Goal: Task Accomplishment & Management: Manage account settings

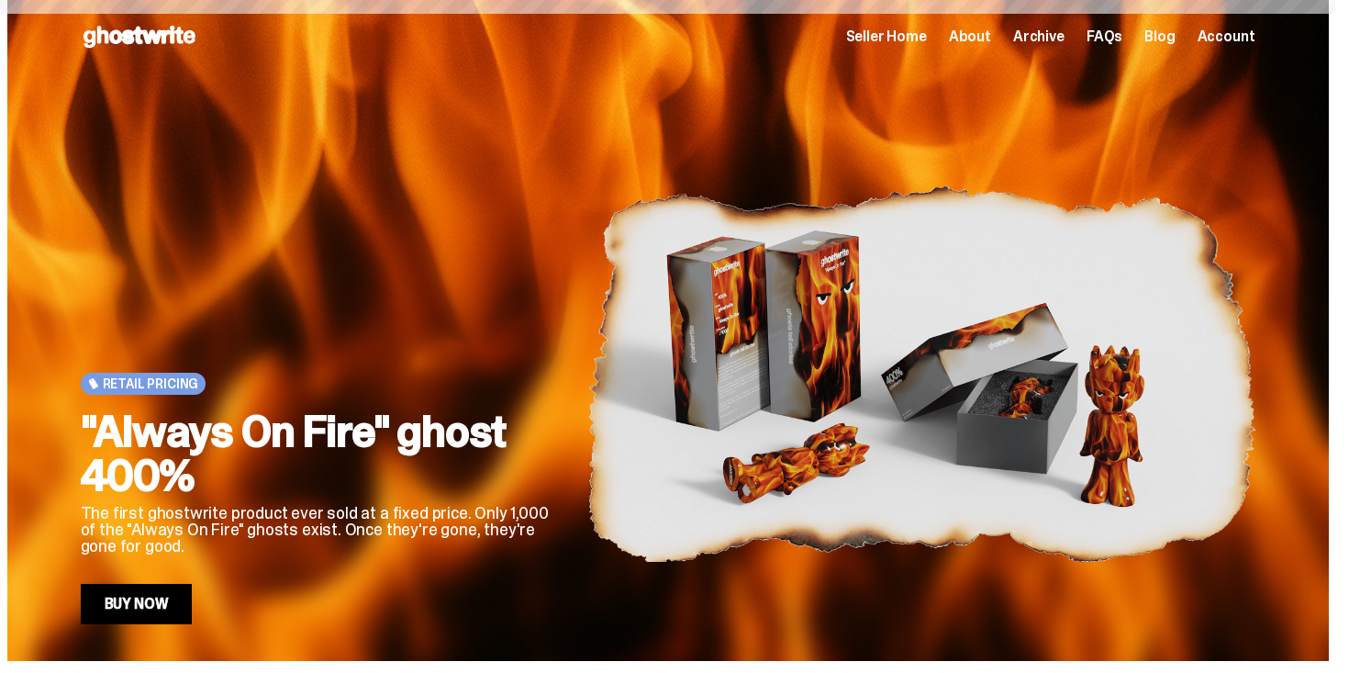
click at [908, 44] on span "Seller Home" at bounding box center [886, 36] width 81 height 15
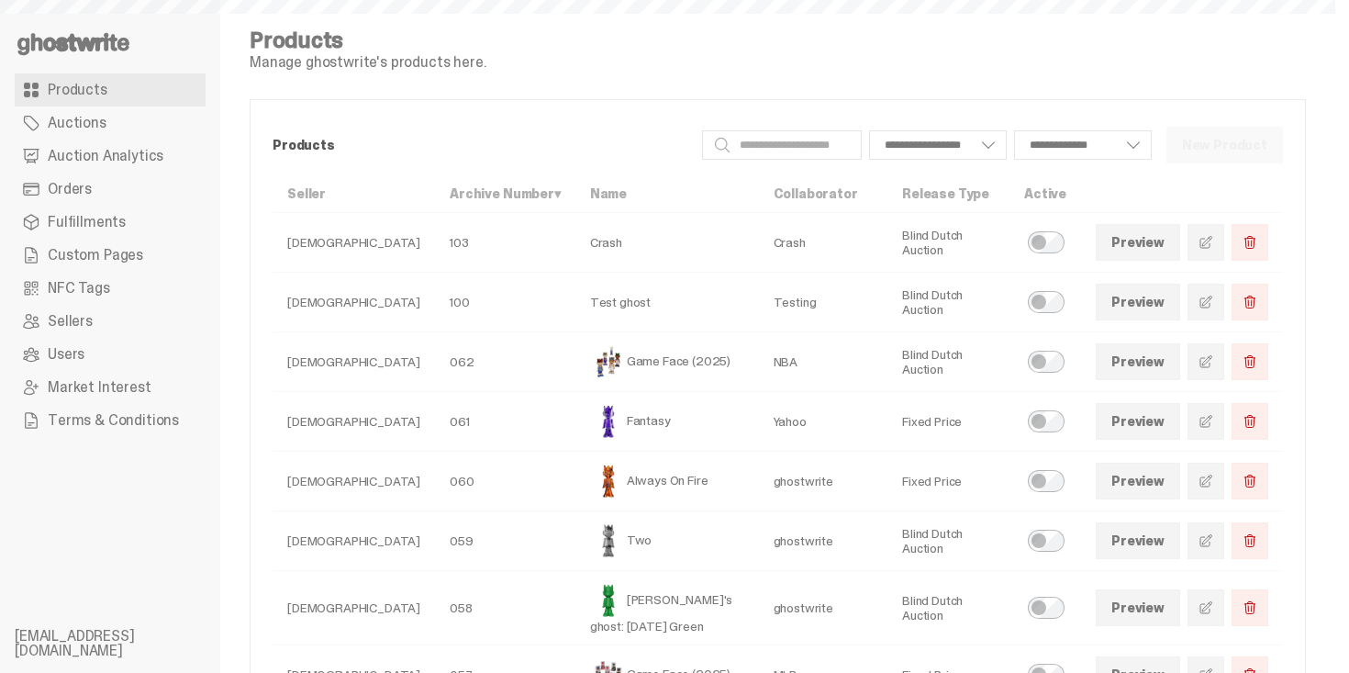
select select
click at [107, 187] on link "Orders" at bounding box center [110, 189] width 191 height 33
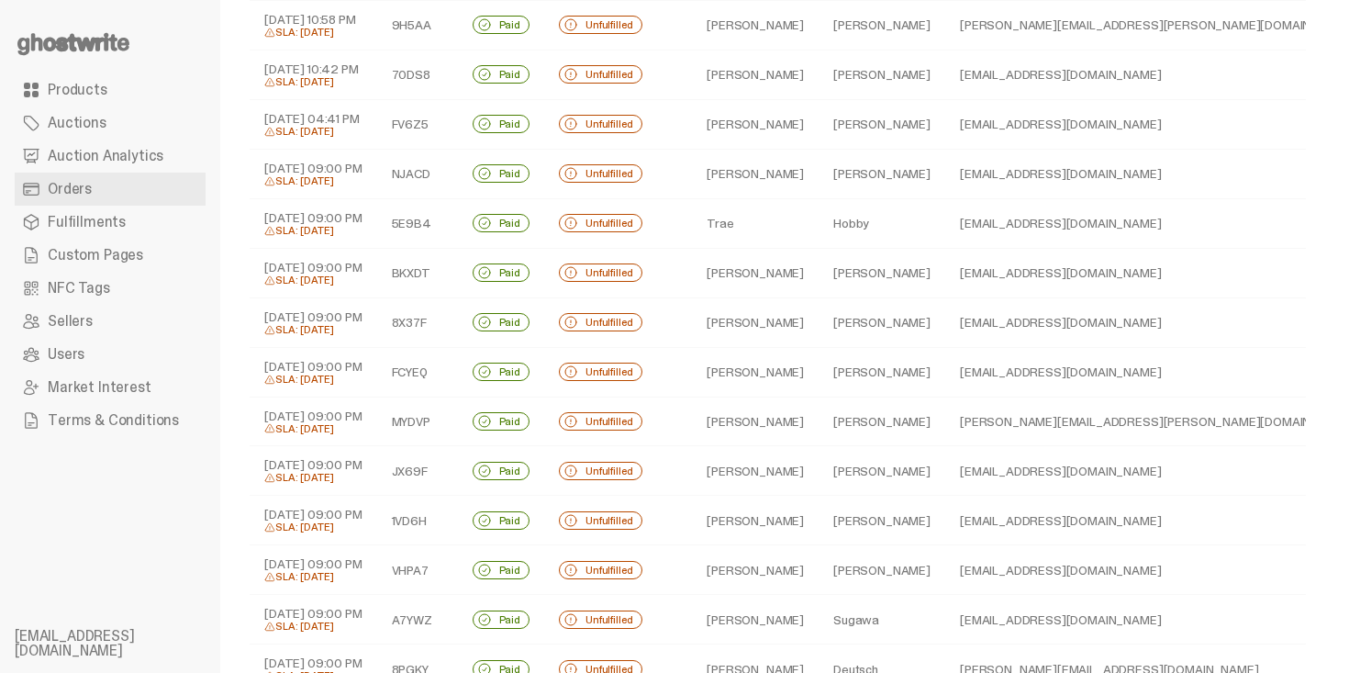
scroll to position [763, 0]
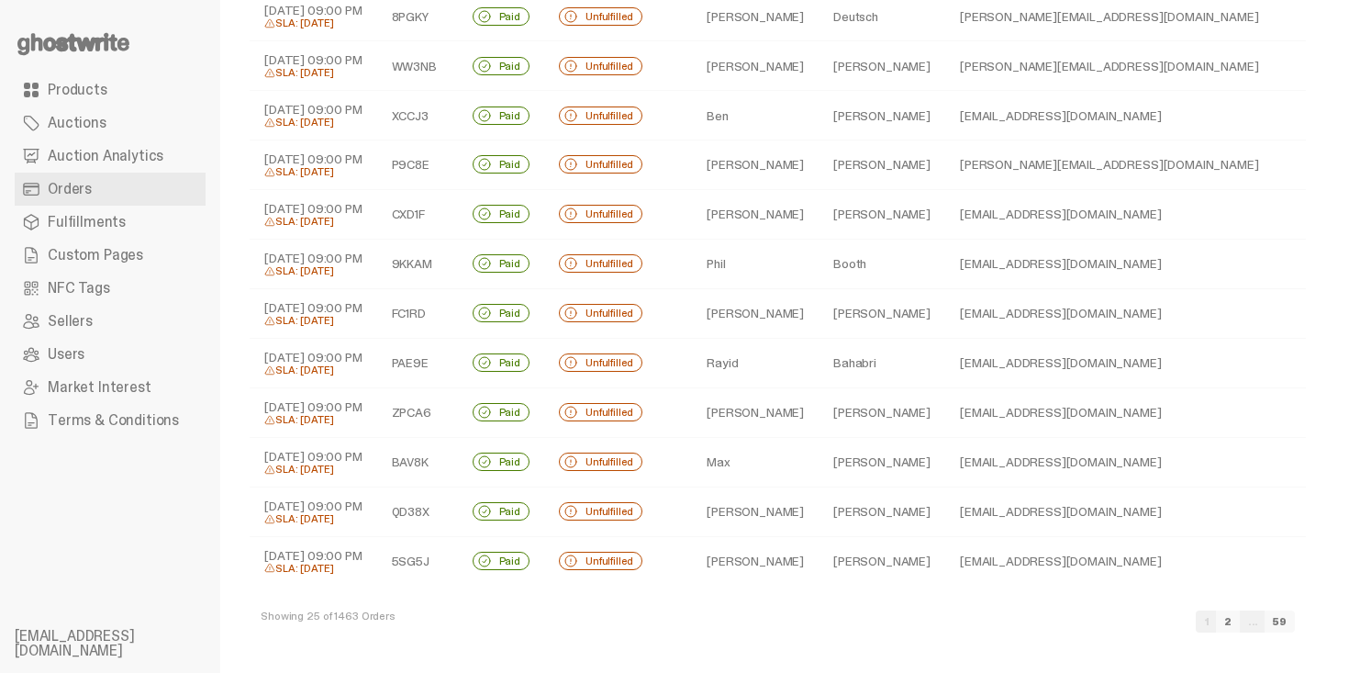
click at [1240, 622] on link "2" at bounding box center [1228, 621] width 24 height 22
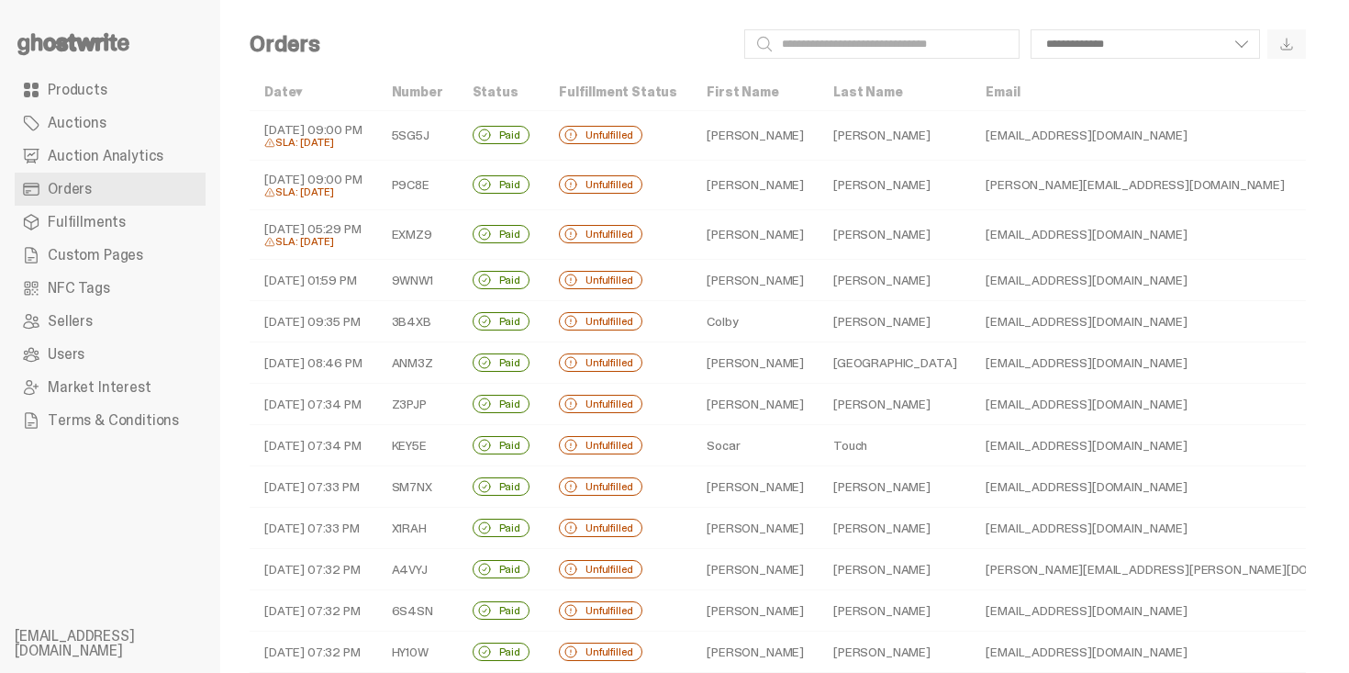
click at [680, 321] on td "Unfulfilled" at bounding box center [618, 320] width 148 height 41
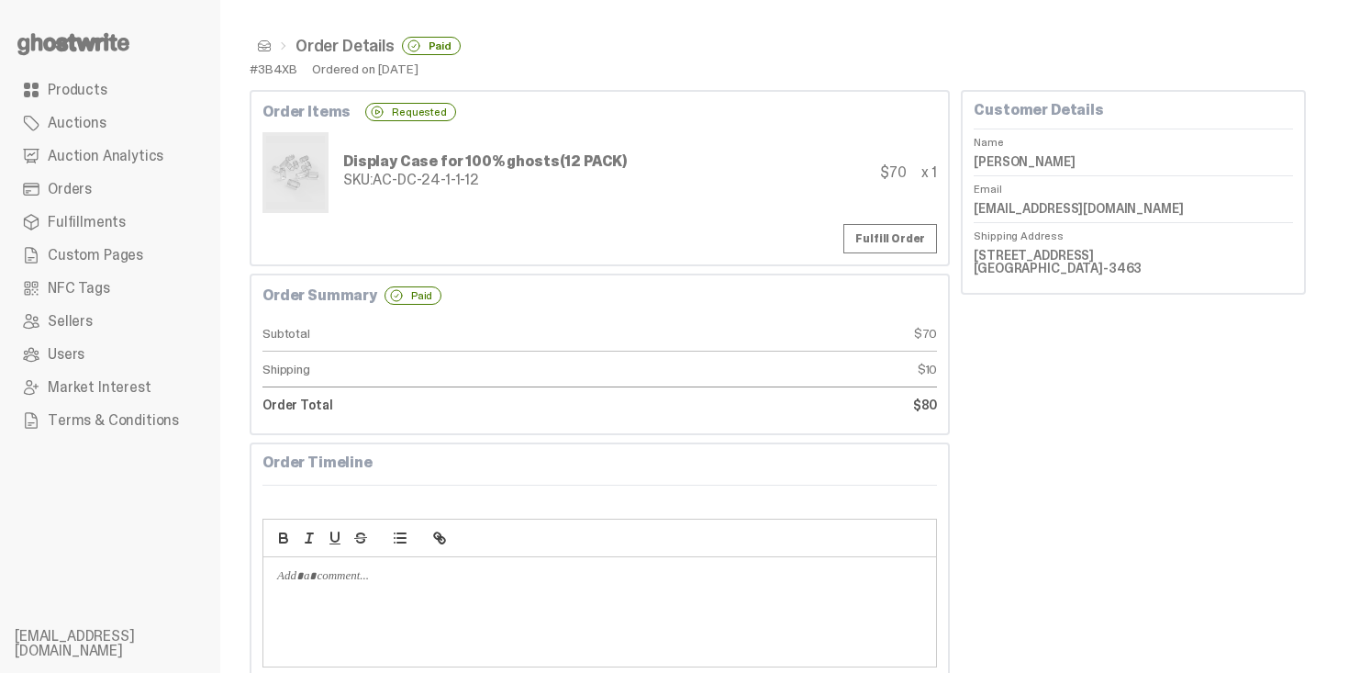
click at [271, 63] on div "#3B4XB" at bounding box center [274, 68] width 48 height 13
copy div "3B4XB"
click at [907, 238] on link "Fulfill Order" at bounding box center [890, 238] width 94 height 29
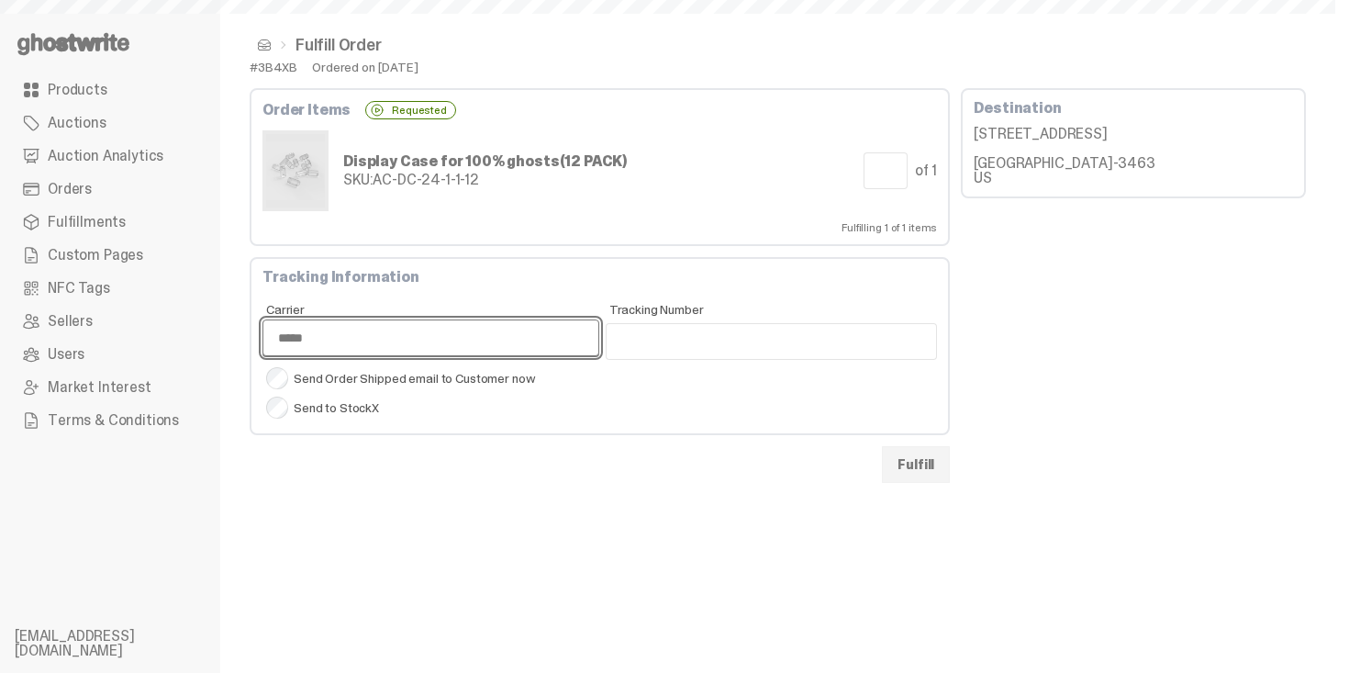
click at [497, 350] on select "**** *** *****" at bounding box center [430, 337] width 337 height 37
click at [262, 319] on select "**** *** *****" at bounding box center [430, 337] width 337 height 37
select select "****"
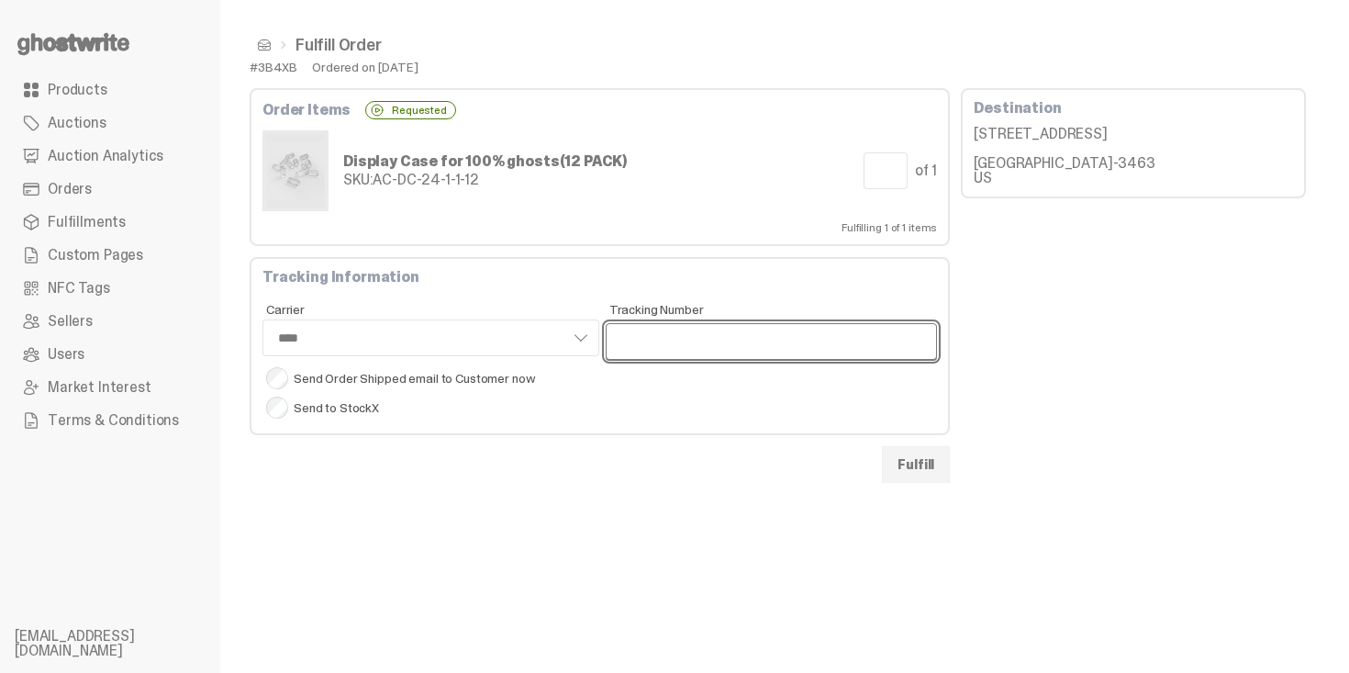
click at [705, 353] on input "Tracking Number" at bounding box center [772, 341] width 332 height 37
paste input "**********"
type input "**********"
select select "****"
type input "**********"
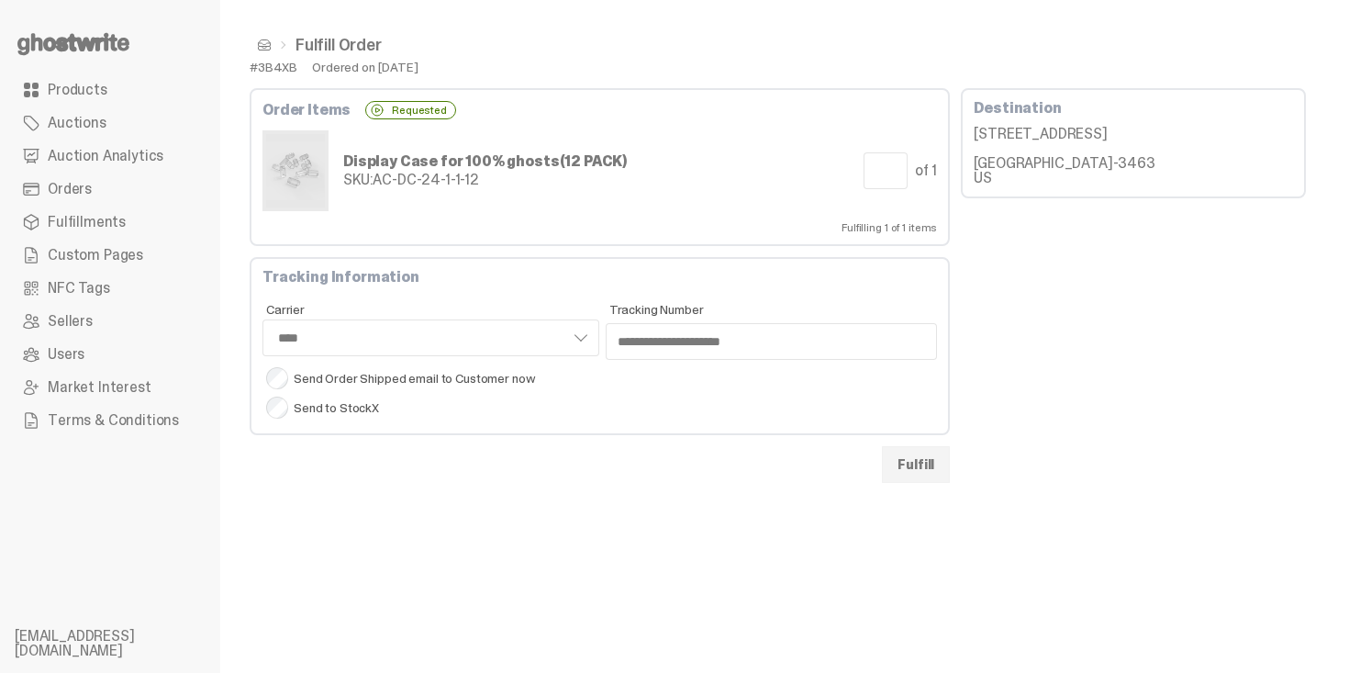
click at [740, 251] on div "**********" at bounding box center [600, 285] width 700 height 395
click at [915, 459] on button "Fulfill" at bounding box center [916, 464] width 68 height 37
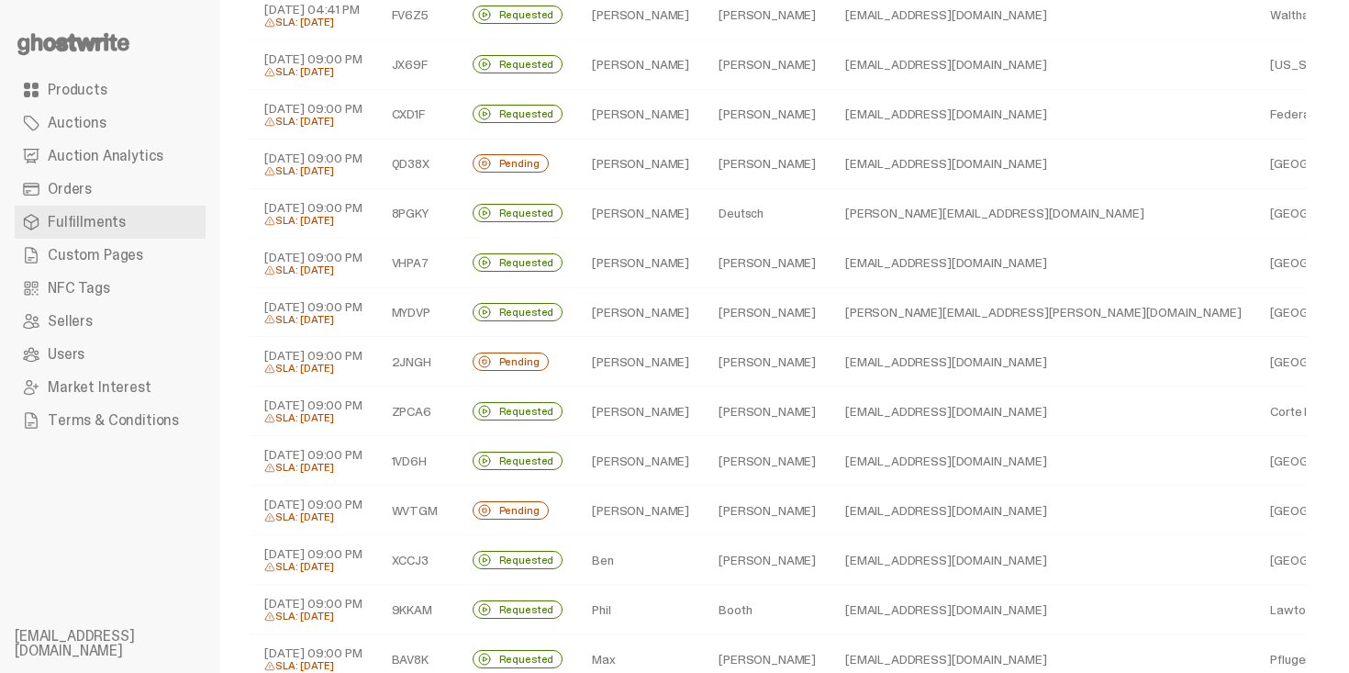
scroll to position [220, 0]
click at [578, 172] on td "Pending" at bounding box center [518, 163] width 120 height 50
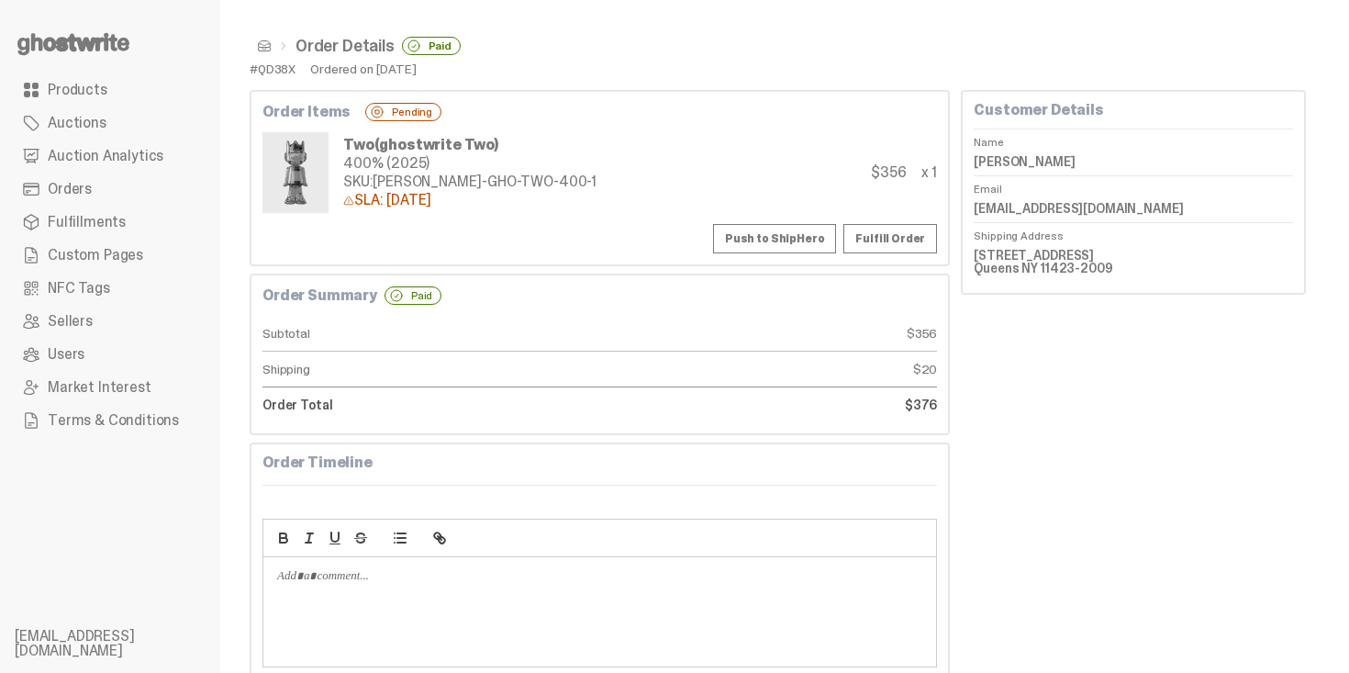
click at [291, 75] on div "#QD38X" at bounding box center [273, 68] width 46 height 13
click at [796, 245] on button "Push to ShipHero" at bounding box center [774, 238] width 123 height 29
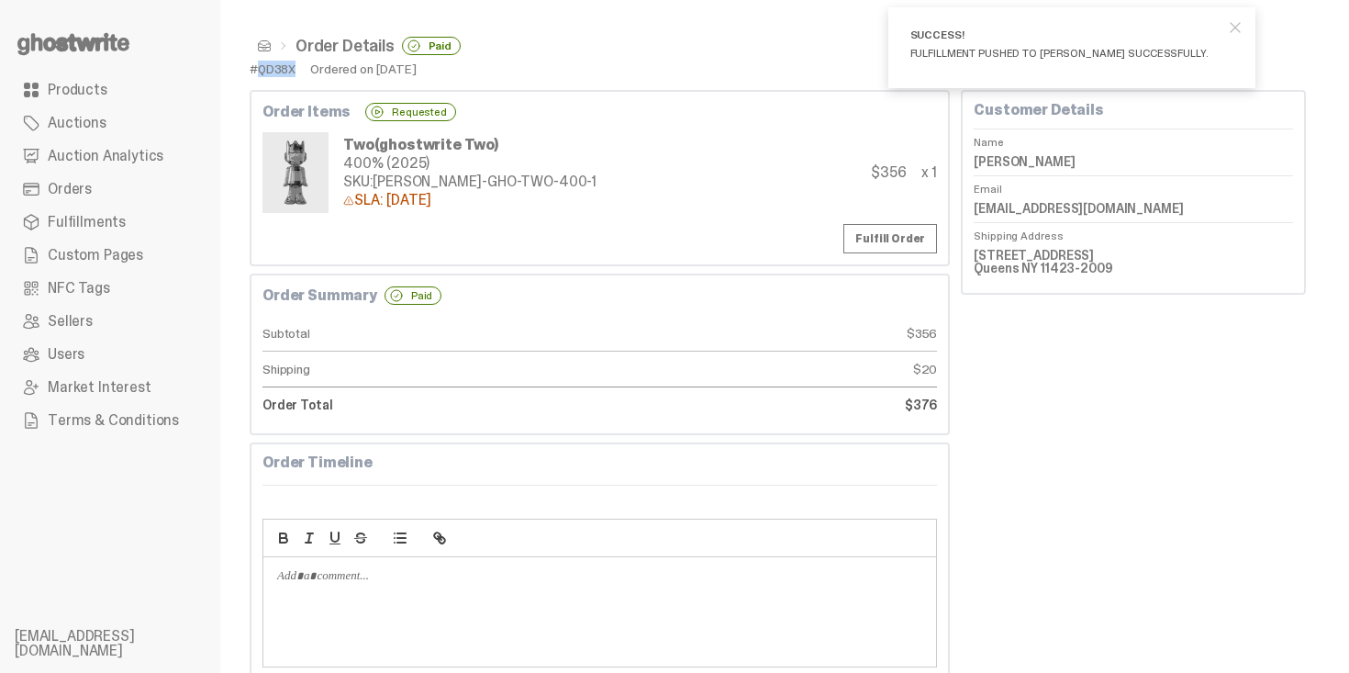
click at [266, 43] on span at bounding box center [264, 46] width 15 height 15
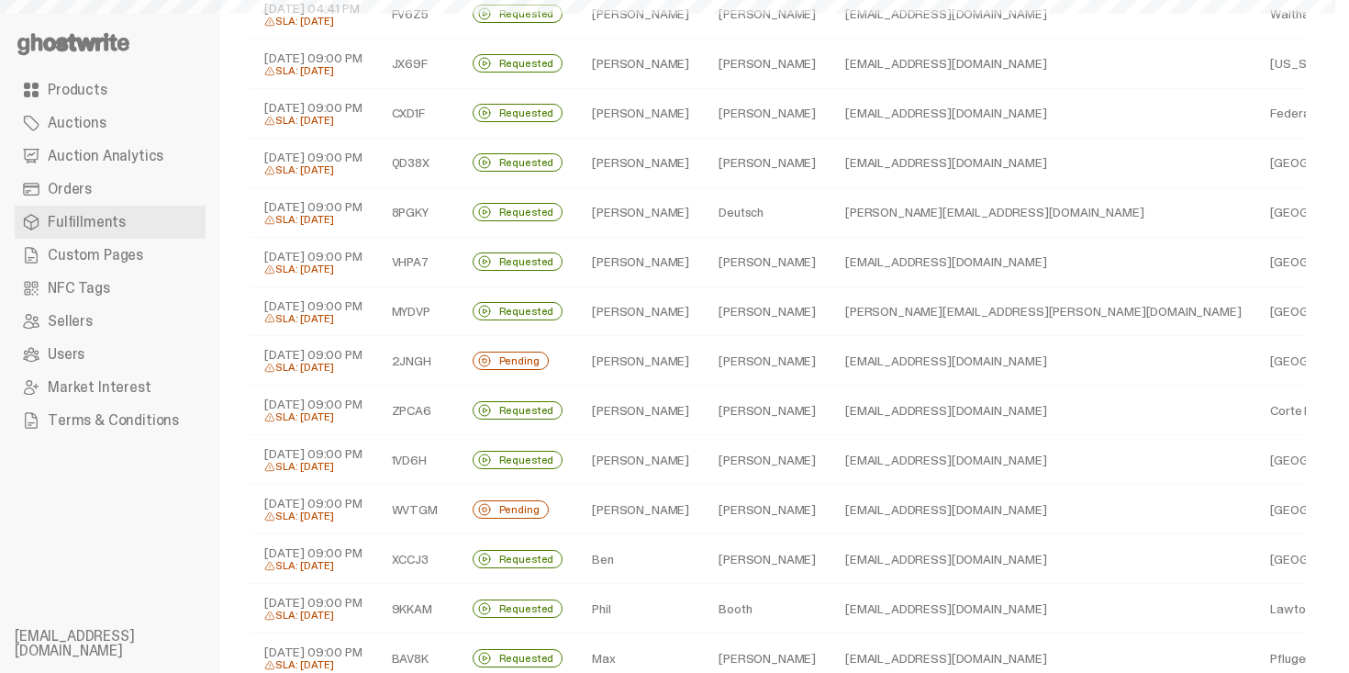
click at [704, 359] on td "graham" at bounding box center [767, 361] width 127 height 50
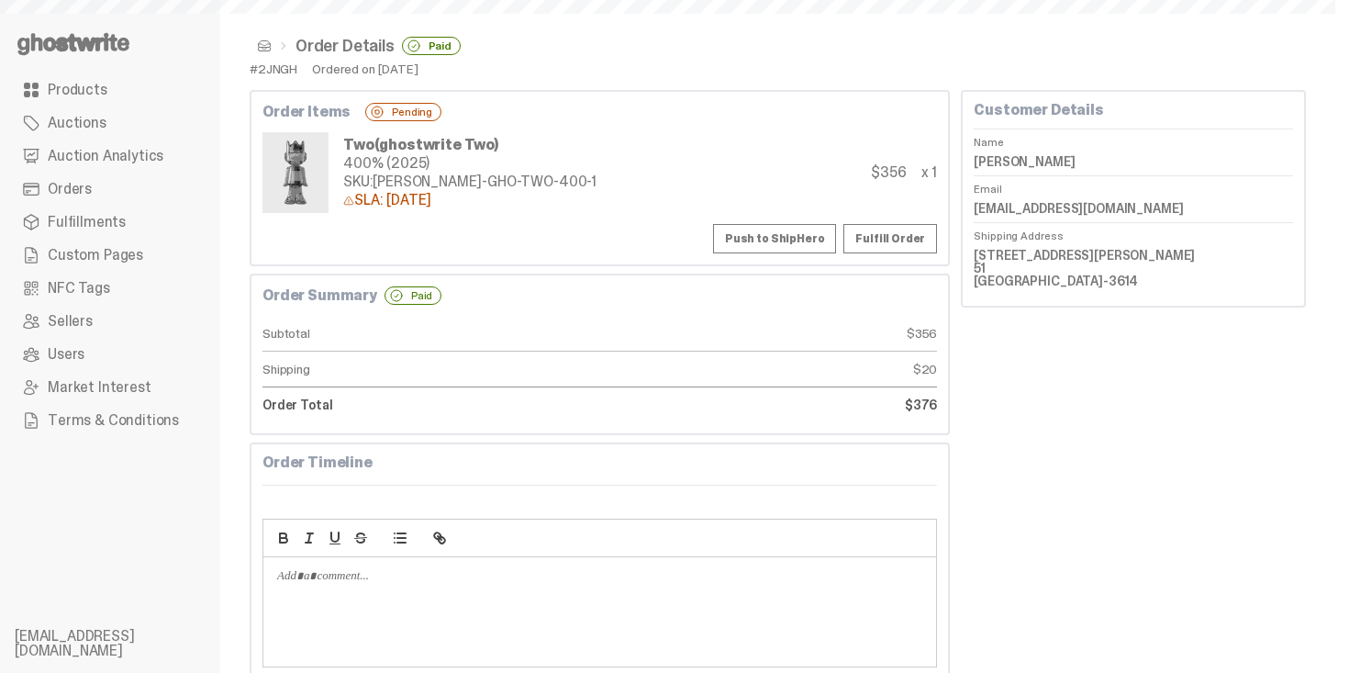
click at [820, 240] on button "Push to ShipHero" at bounding box center [774, 238] width 123 height 29
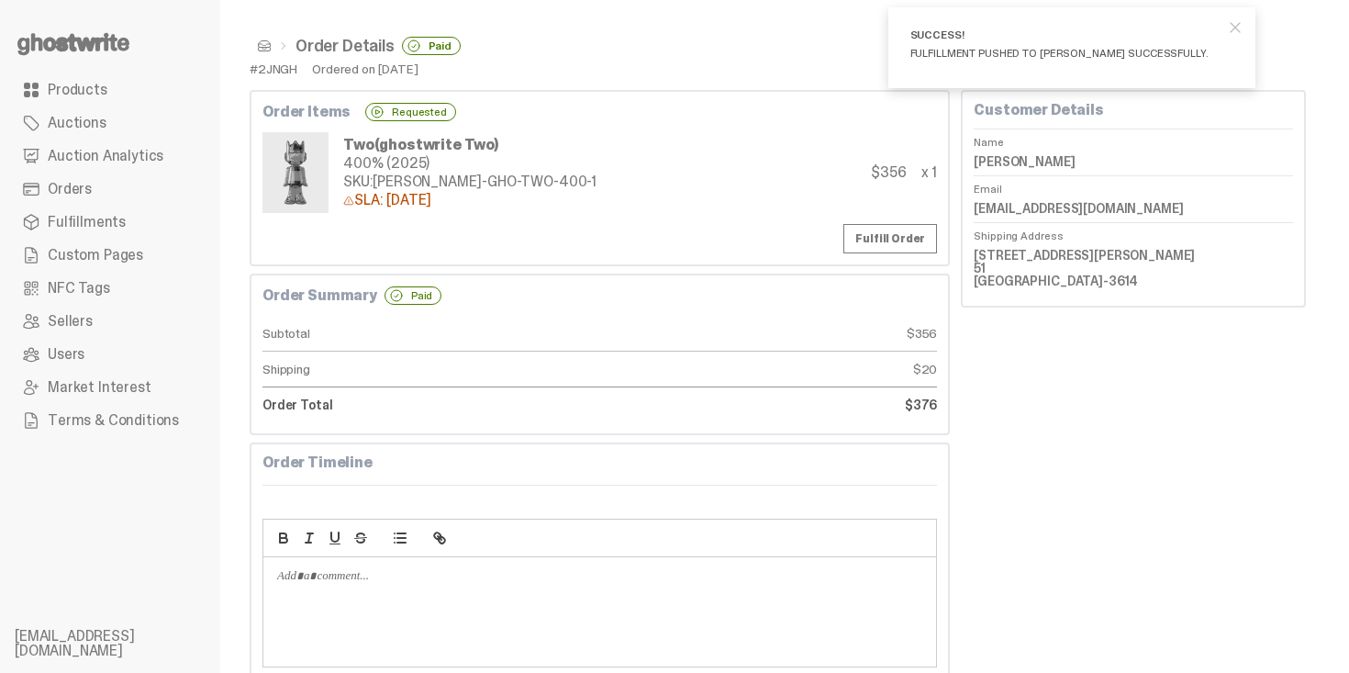
click at [261, 43] on span at bounding box center [264, 46] width 15 height 15
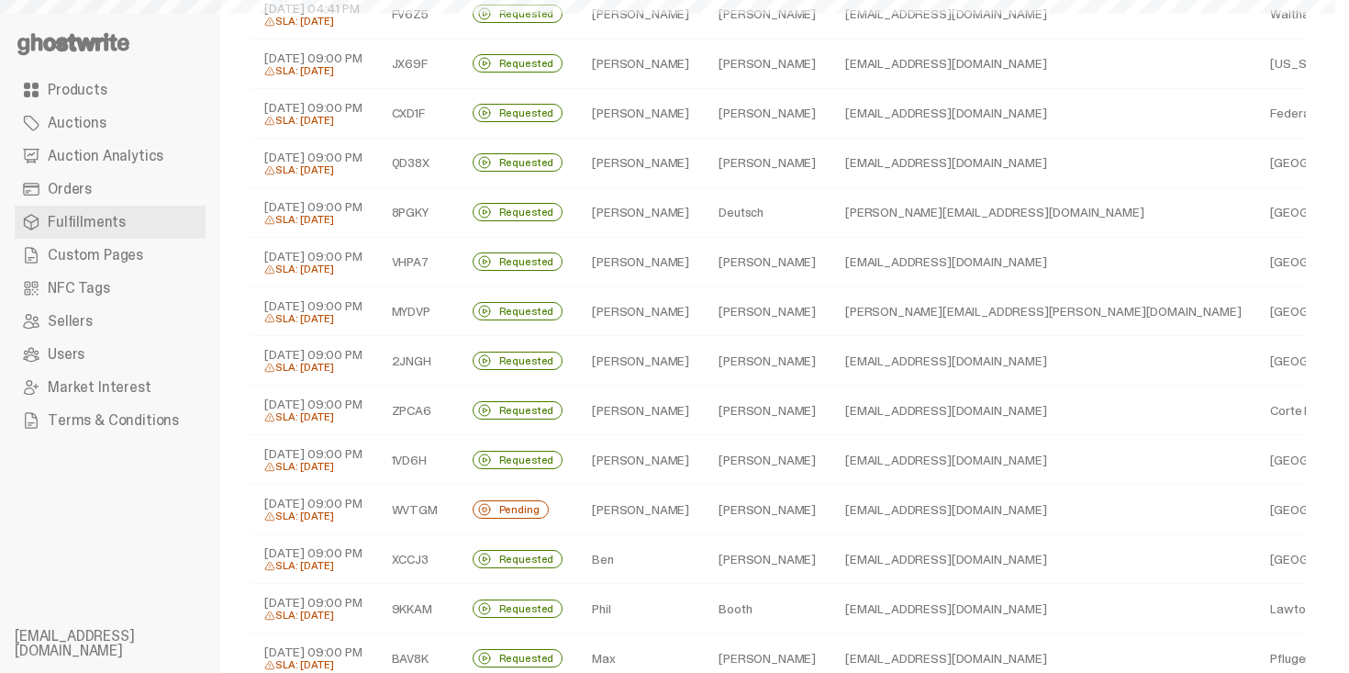
click at [609, 509] on td "Hadi" at bounding box center [640, 510] width 127 height 50
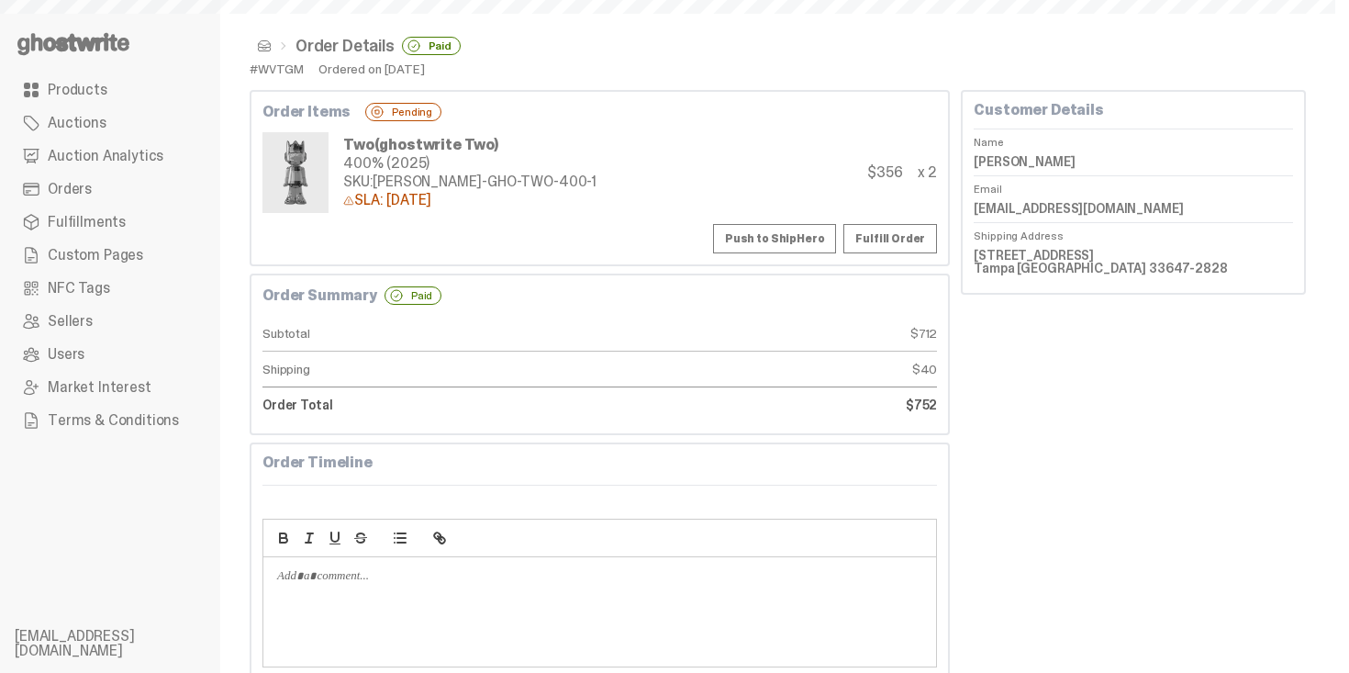
click at [806, 228] on button "Push to ShipHero" at bounding box center [774, 238] width 123 height 29
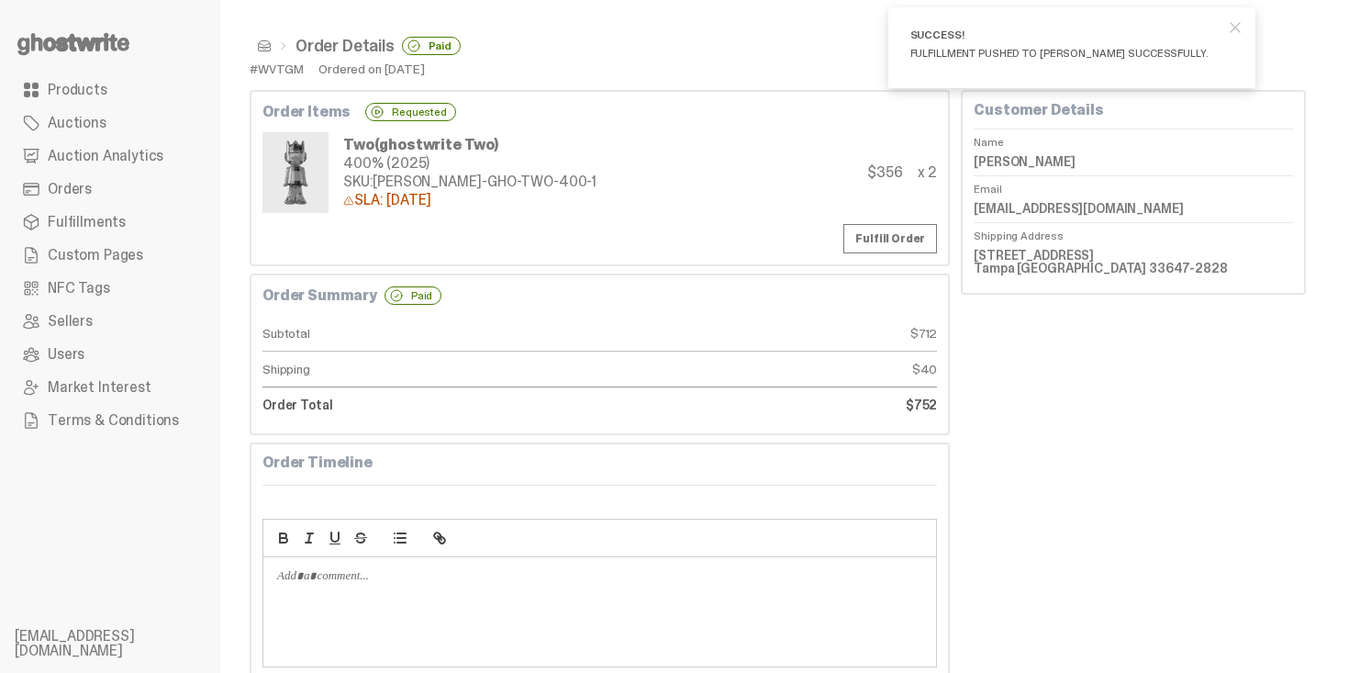
click at [262, 45] on span at bounding box center [264, 46] width 15 height 15
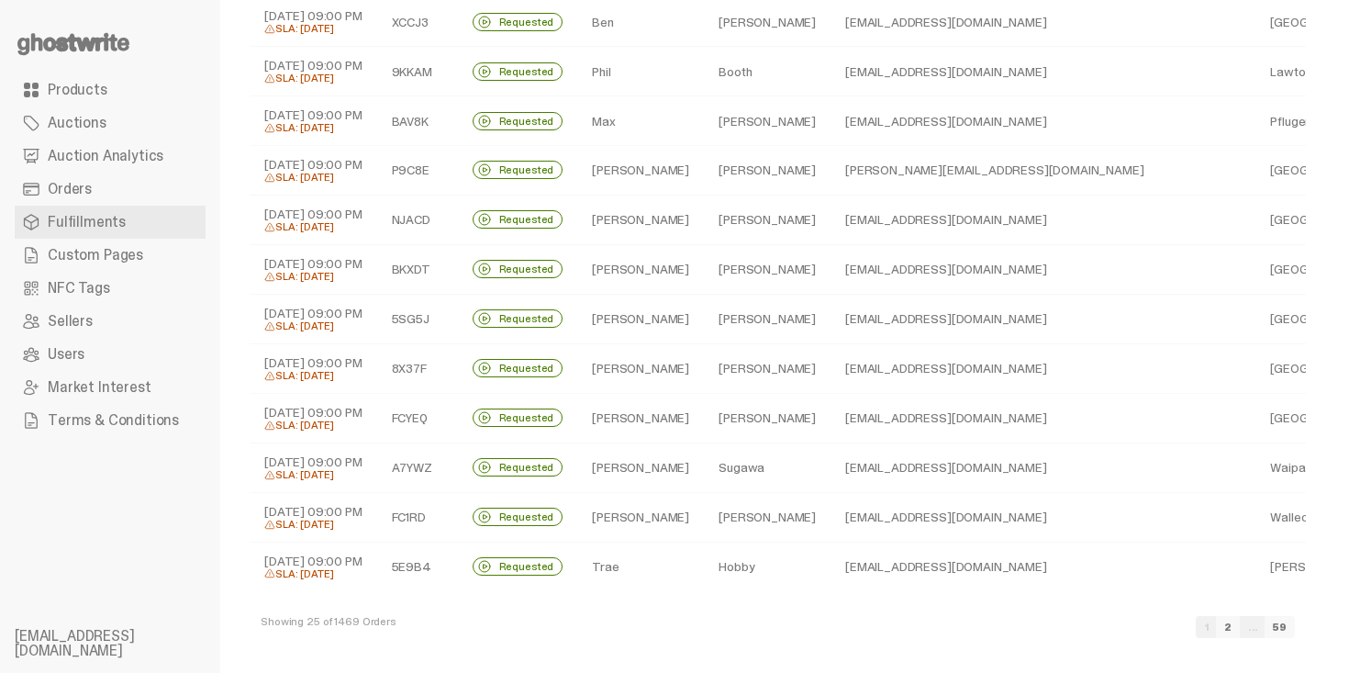
scroll to position [763, 0]
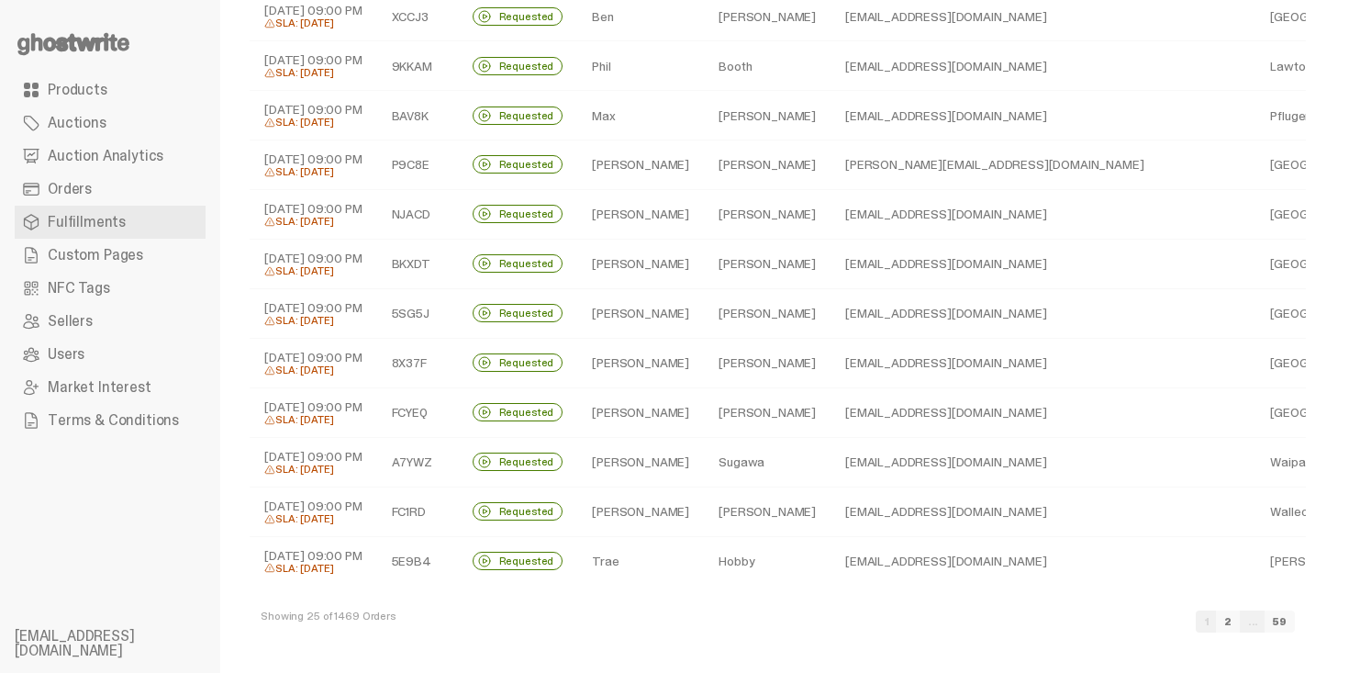
click at [1240, 619] on link "2" at bounding box center [1228, 621] width 24 height 22
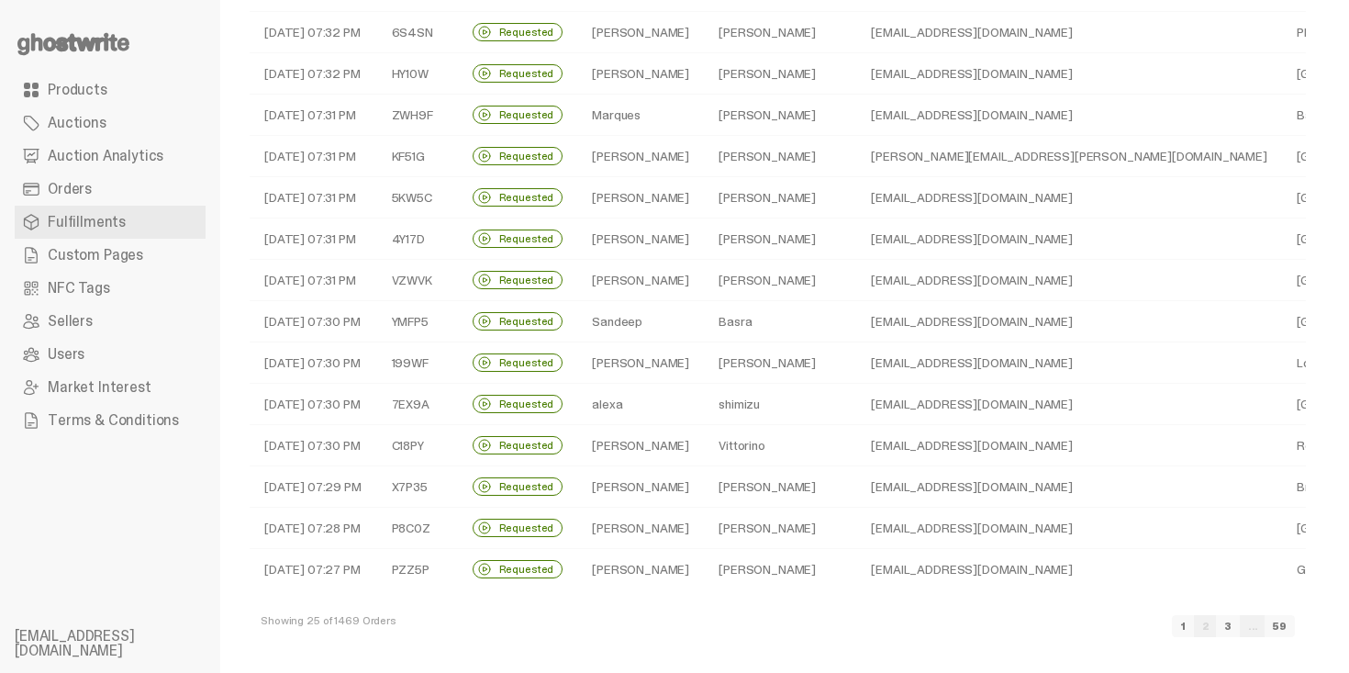
scroll to position [583, 0]
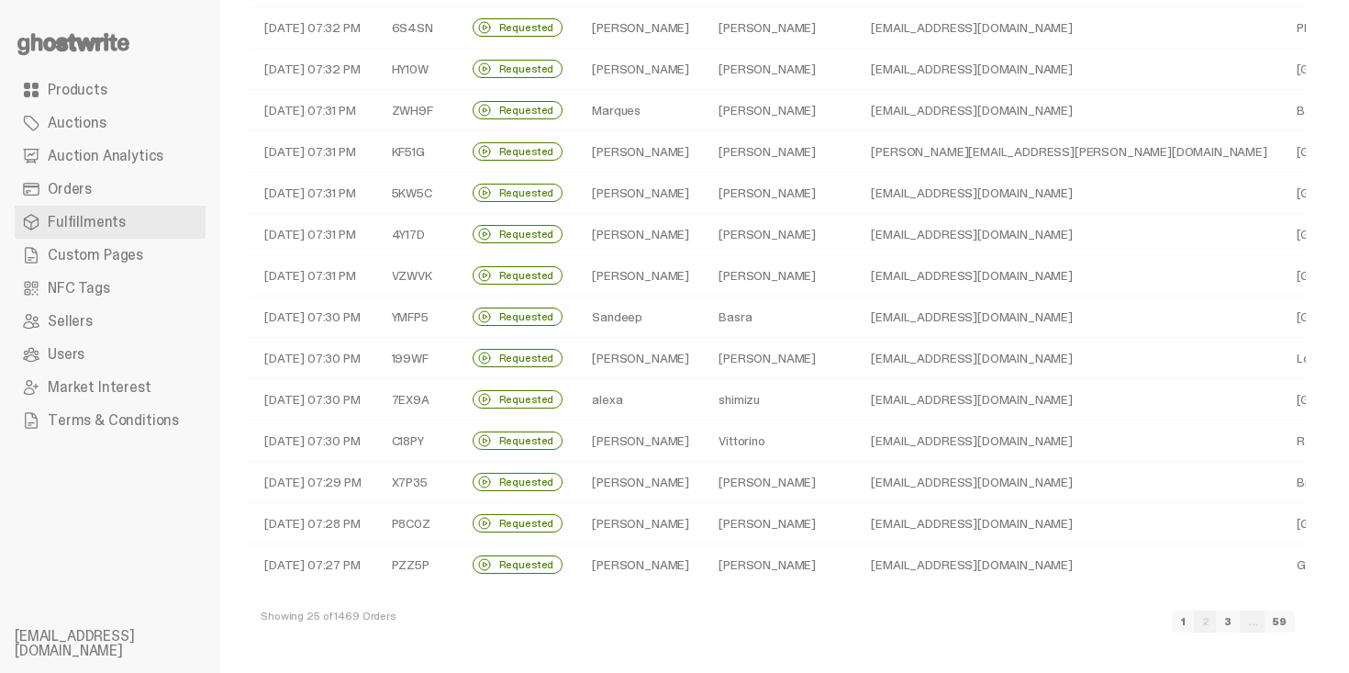
click at [704, 316] on td "Basra" at bounding box center [780, 316] width 152 height 41
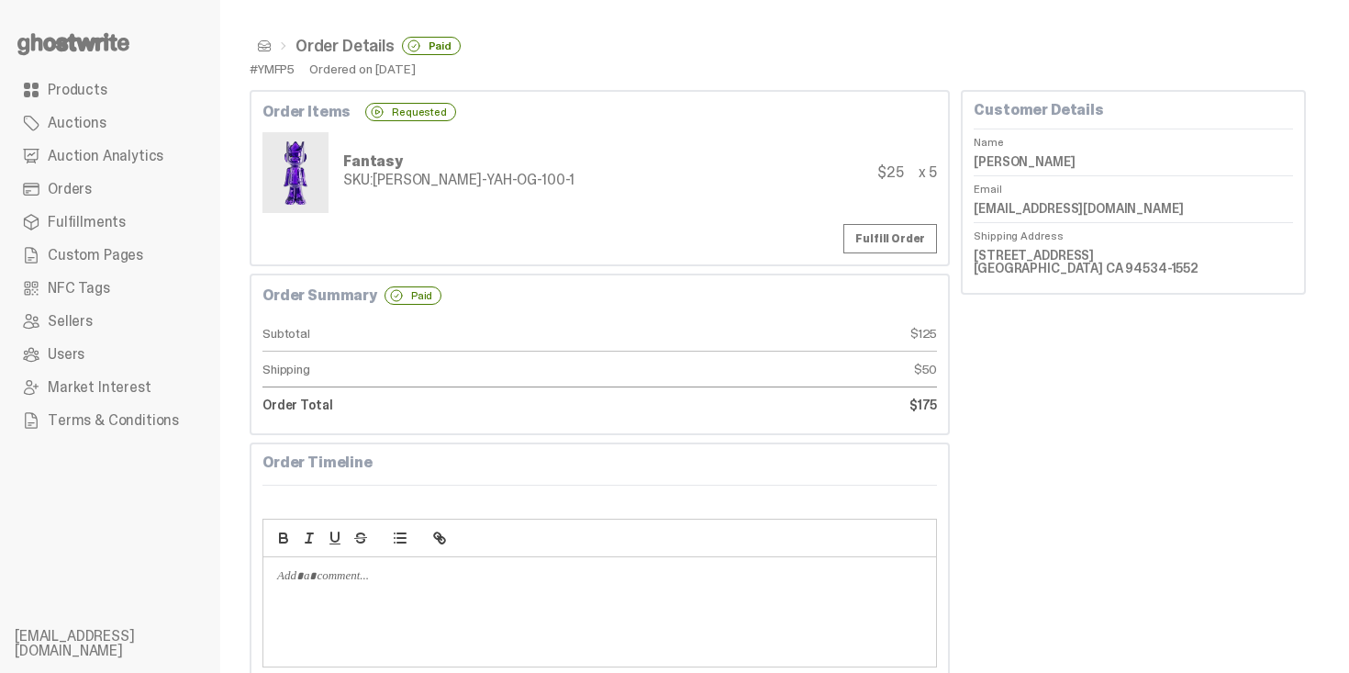
click at [278, 71] on div "#YMFP5" at bounding box center [272, 68] width 45 height 13
copy div "YMFP5"
click at [61, 79] on link "Products" at bounding box center [110, 89] width 191 height 33
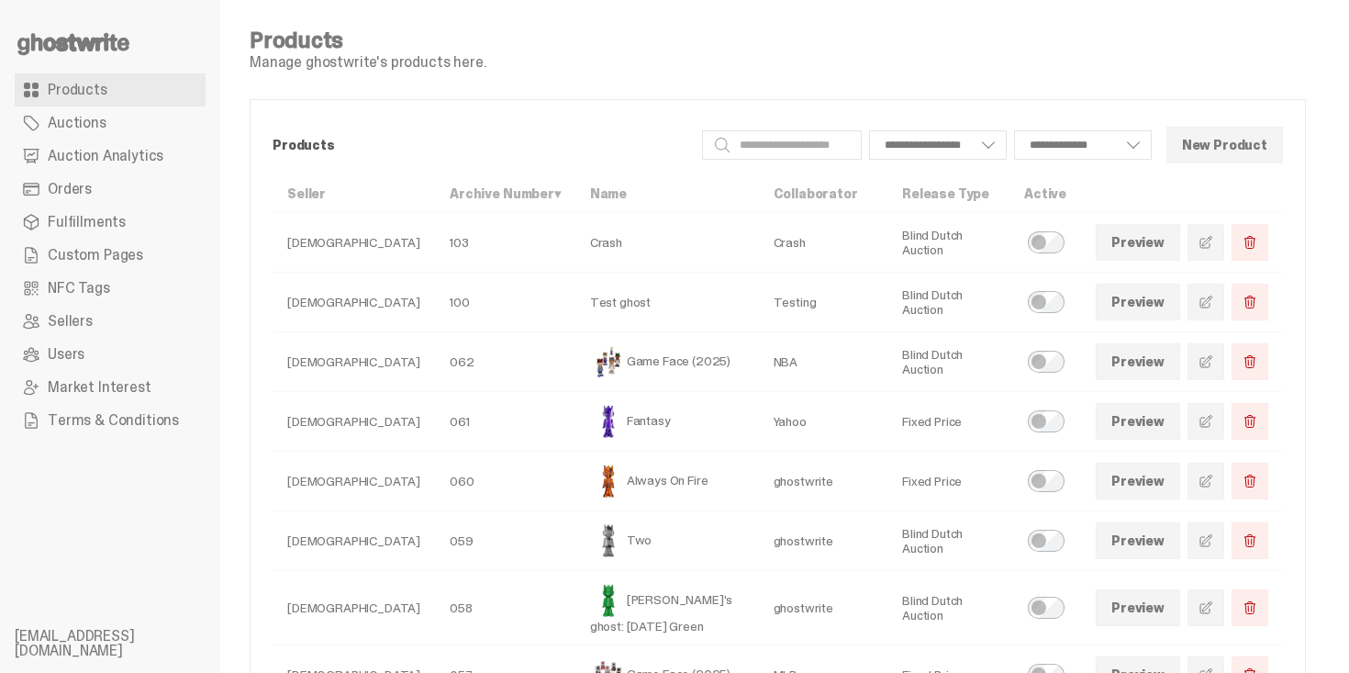
click at [59, 122] on span "Auctions" at bounding box center [77, 123] width 59 height 15
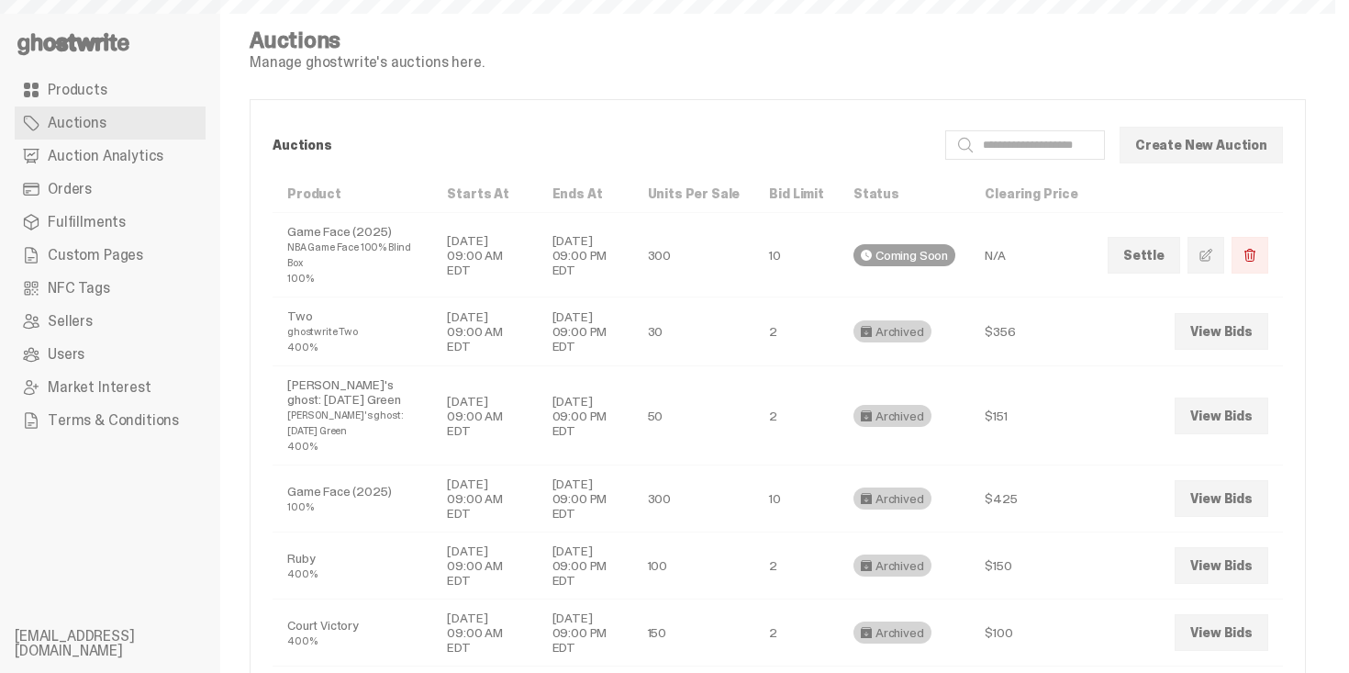
click at [96, 200] on link "Orders" at bounding box center [110, 189] width 191 height 33
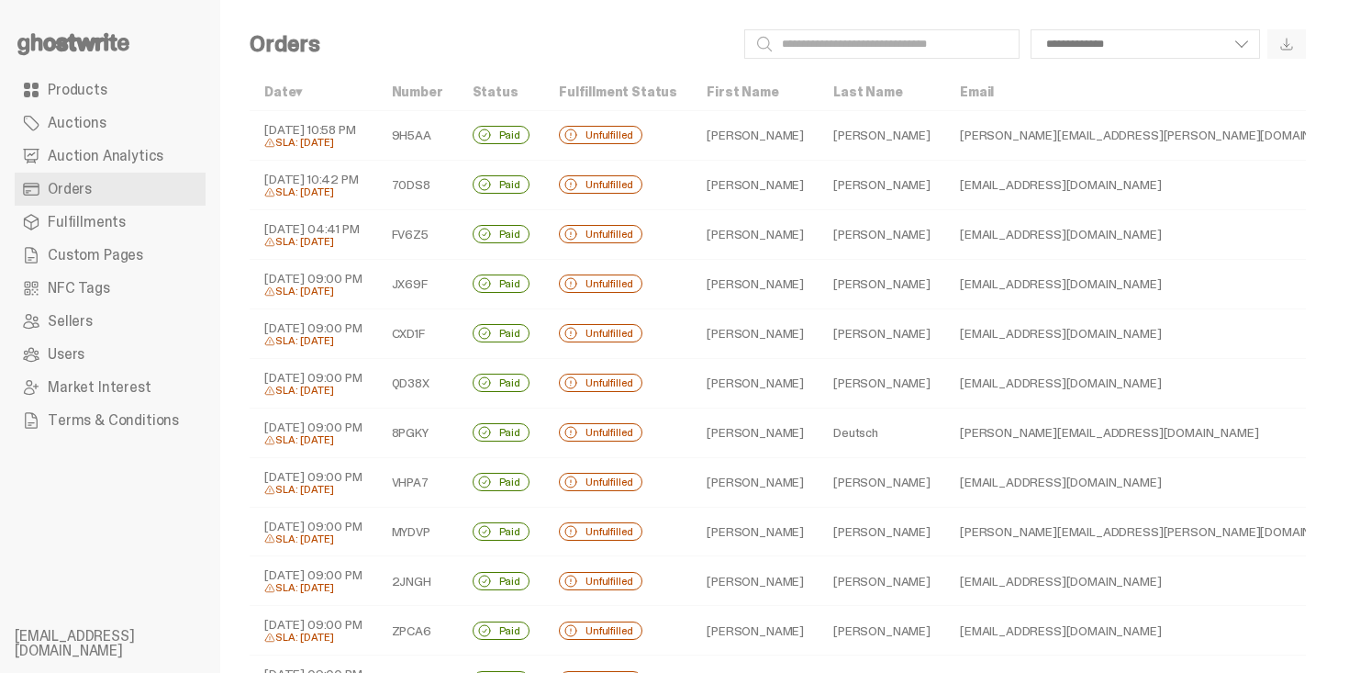
scroll to position [37, 0]
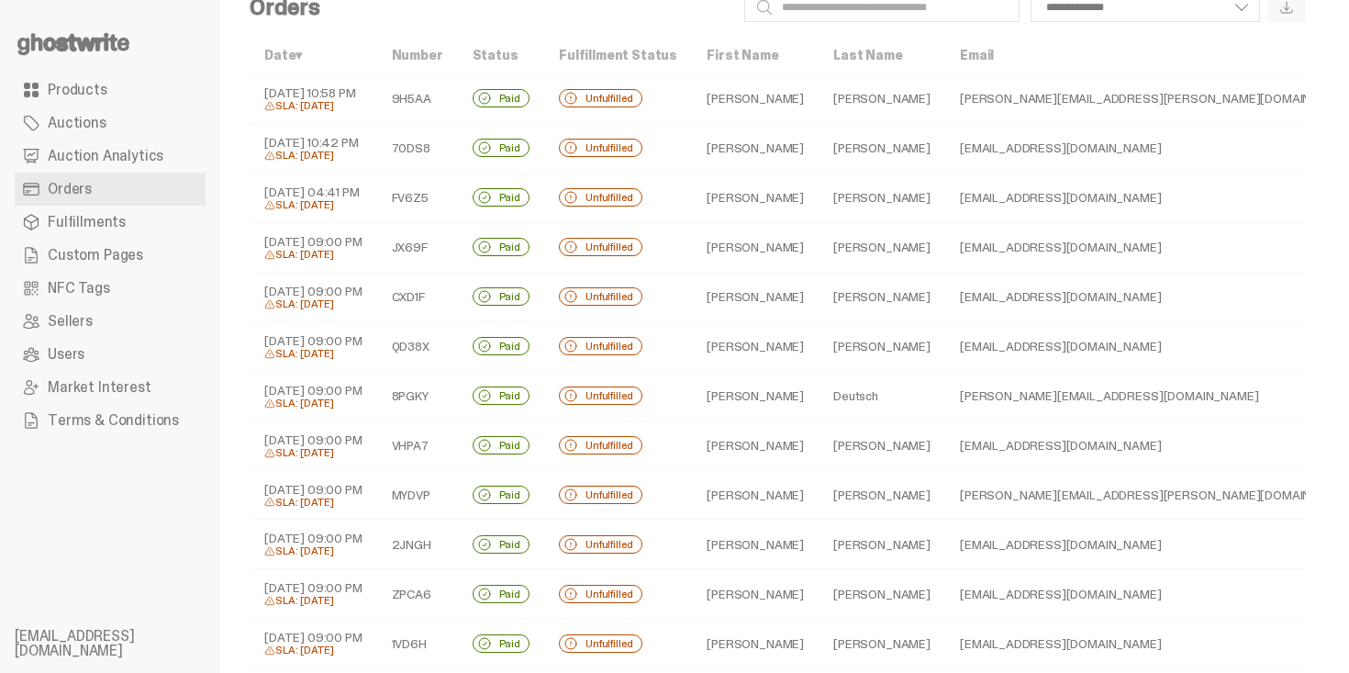
click at [700, 100] on td "George" at bounding box center [755, 99] width 127 height 50
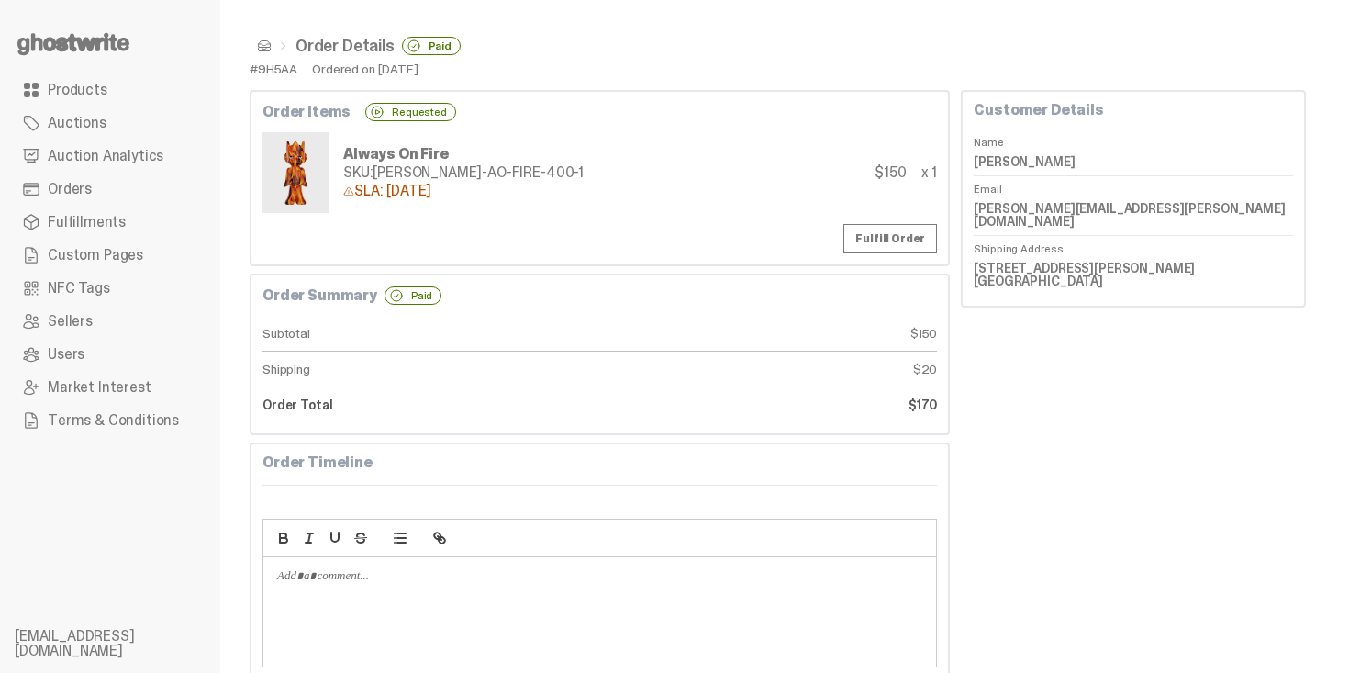
click at [268, 46] on span at bounding box center [264, 46] width 15 height 15
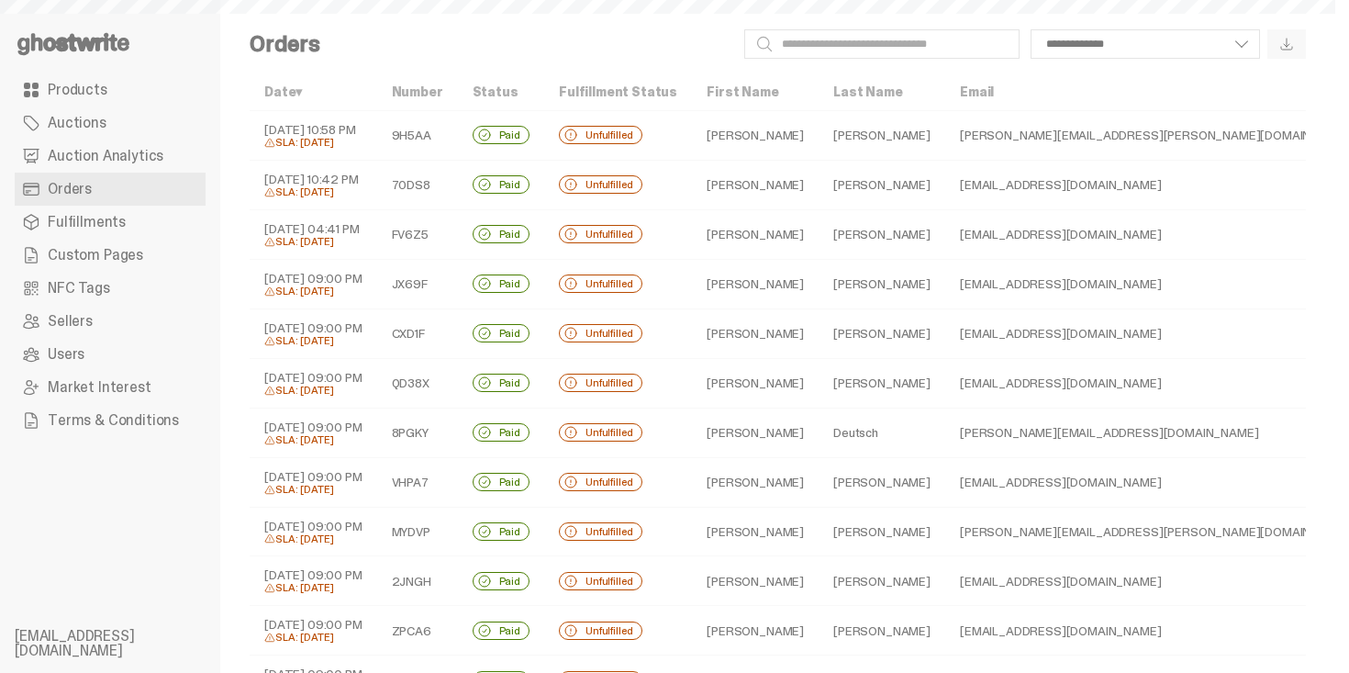
scroll to position [37, 0]
